Goal: Browse casually: Explore the website without a specific task or goal

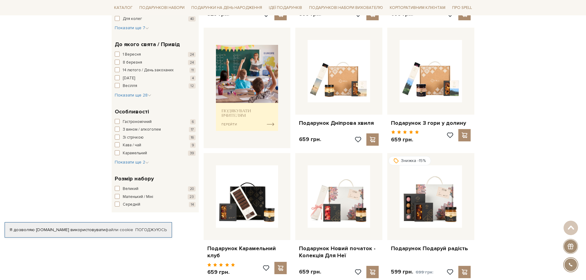
scroll to position [277, 0]
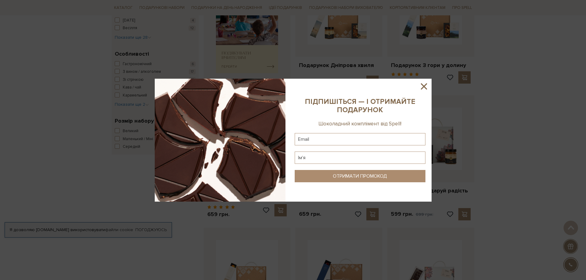
click at [423, 86] on icon at bounding box center [424, 86] width 6 height 6
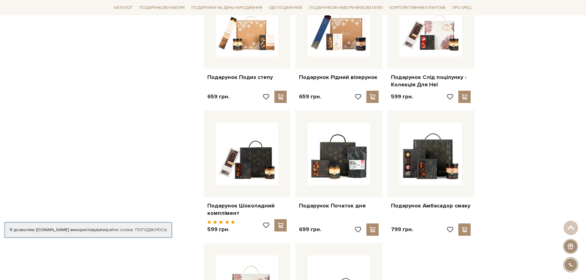
scroll to position [677, 0]
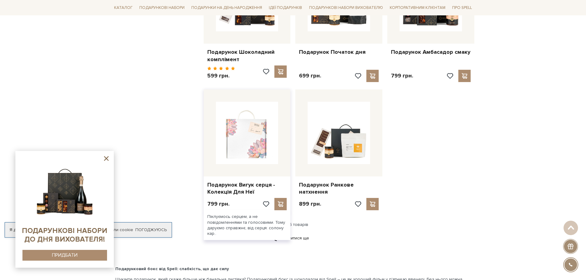
click at [249, 141] on img at bounding box center [247, 133] width 62 height 62
